Goal: Entertainment & Leisure: Consume media (video, audio)

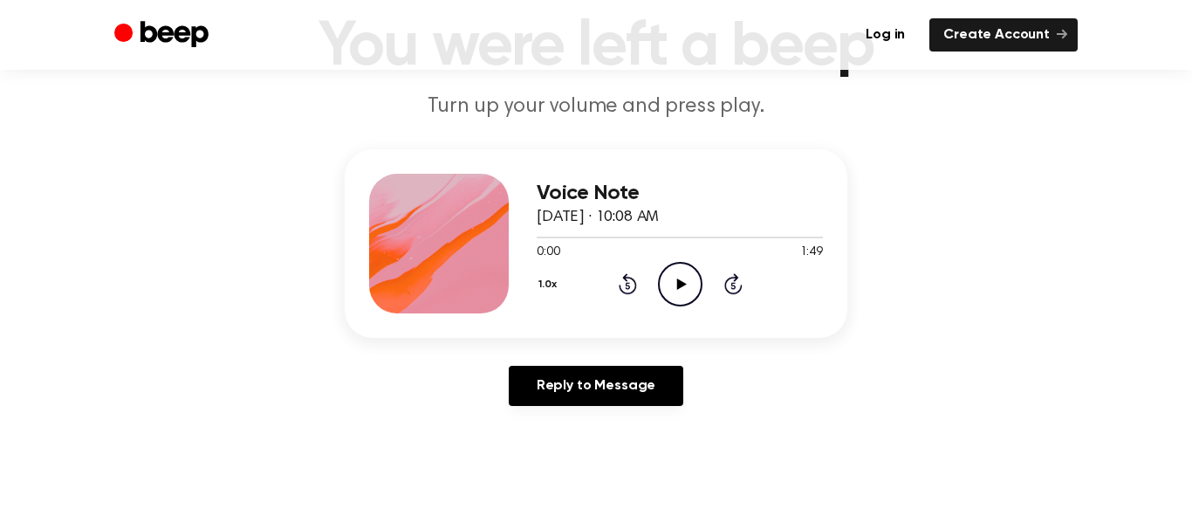
scroll to position [125, 0]
click at [684, 284] on icon "Play Audio" at bounding box center [680, 283] width 45 height 45
click at [676, 268] on icon "Pause Audio" at bounding box center [680, 283] width 45 height 45
click at [686, 285] on icon "Play Audio" at bounding box center [680, 283] width 45 height 45
click at [682, 293] on icon "Pause Audio" at bounding box center [680, 283] width 45 height 45
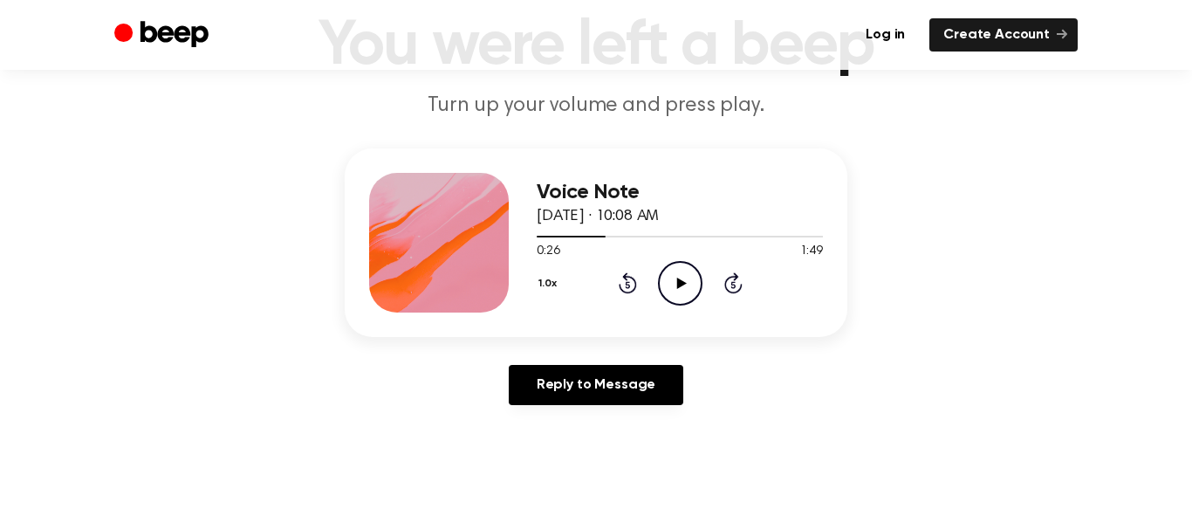
click at [682, 293] on icon "Play Audio" at bounding box center [680, 283] width 45 height 45
click at [628, 288] on icon "Rewind 5 seconds" at bounding box center [627, 282] width 19 height 23
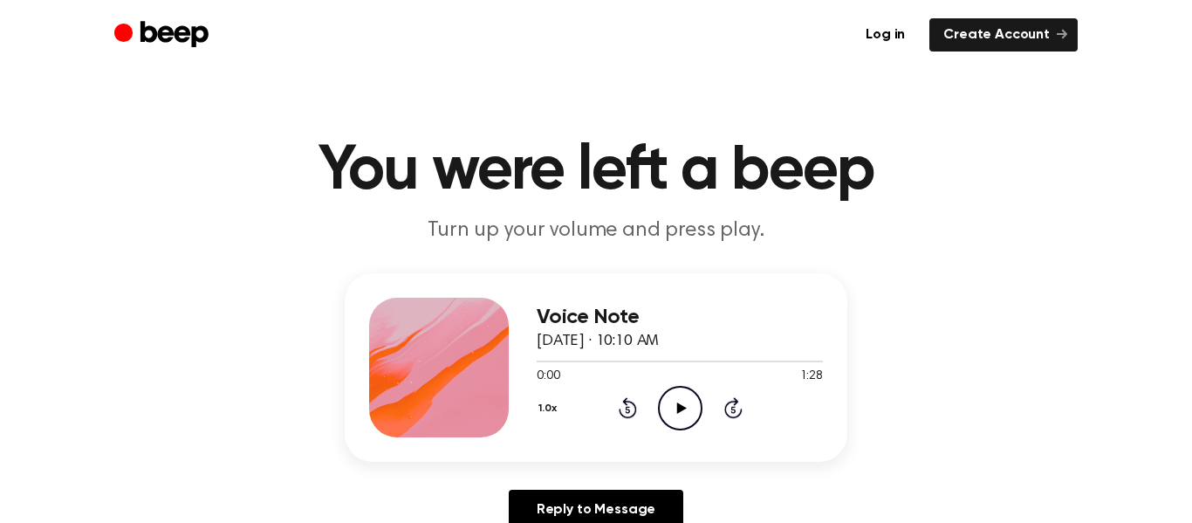
click at [680, 398] on icon "Play Audio" at bounding box center [680, 408] width 45 height 45
click at [690, 417] on icon "Play Audio" at bounding box center [680, 408] width 45 height 45
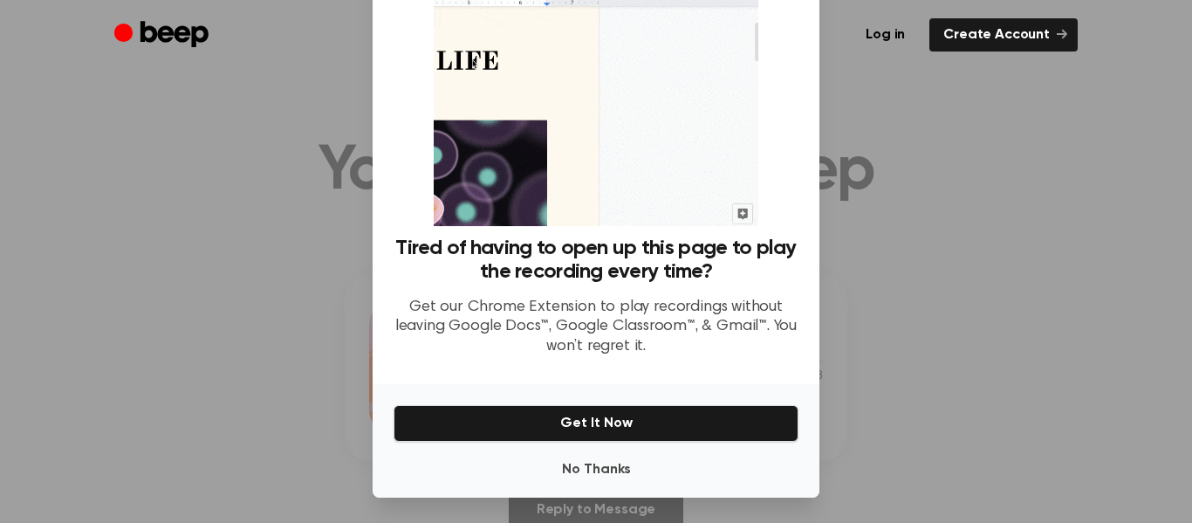
scroll to position [107, 0]
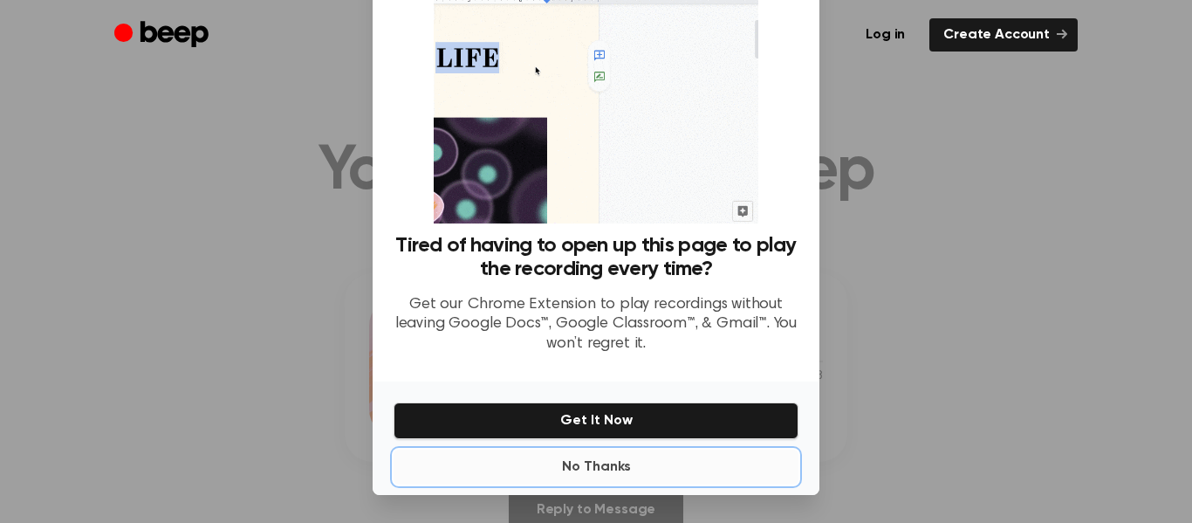
click at [603, 470] on button "No Thanks" at bounding box center [596, 467] width 405 height 35
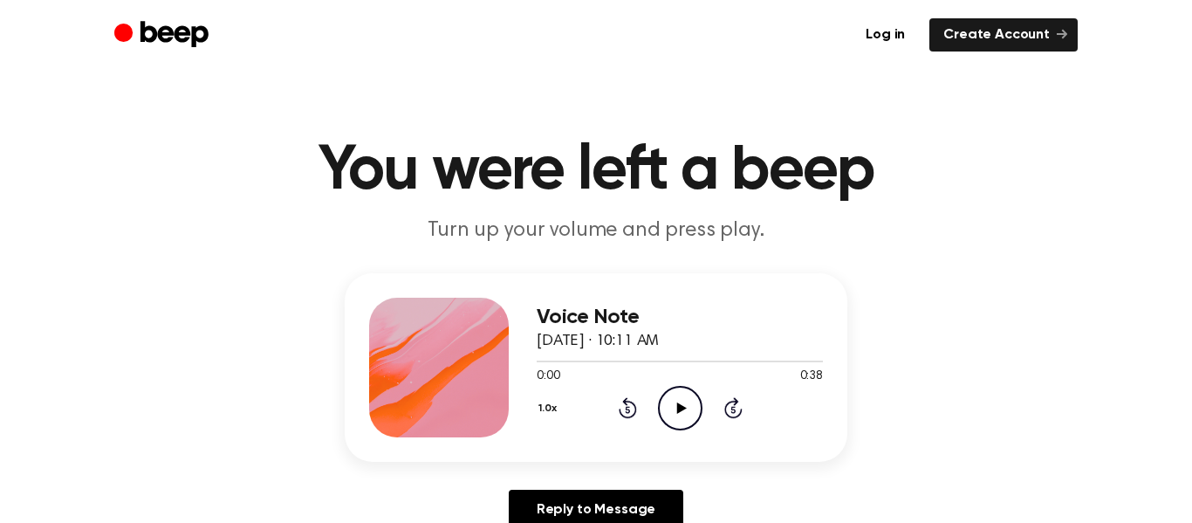
click at [671, 399] on icon "Play Audio" at bounding box center [680, 408] width 45 height 45
